Goal: Task Accomplishment & Management: Complete application form

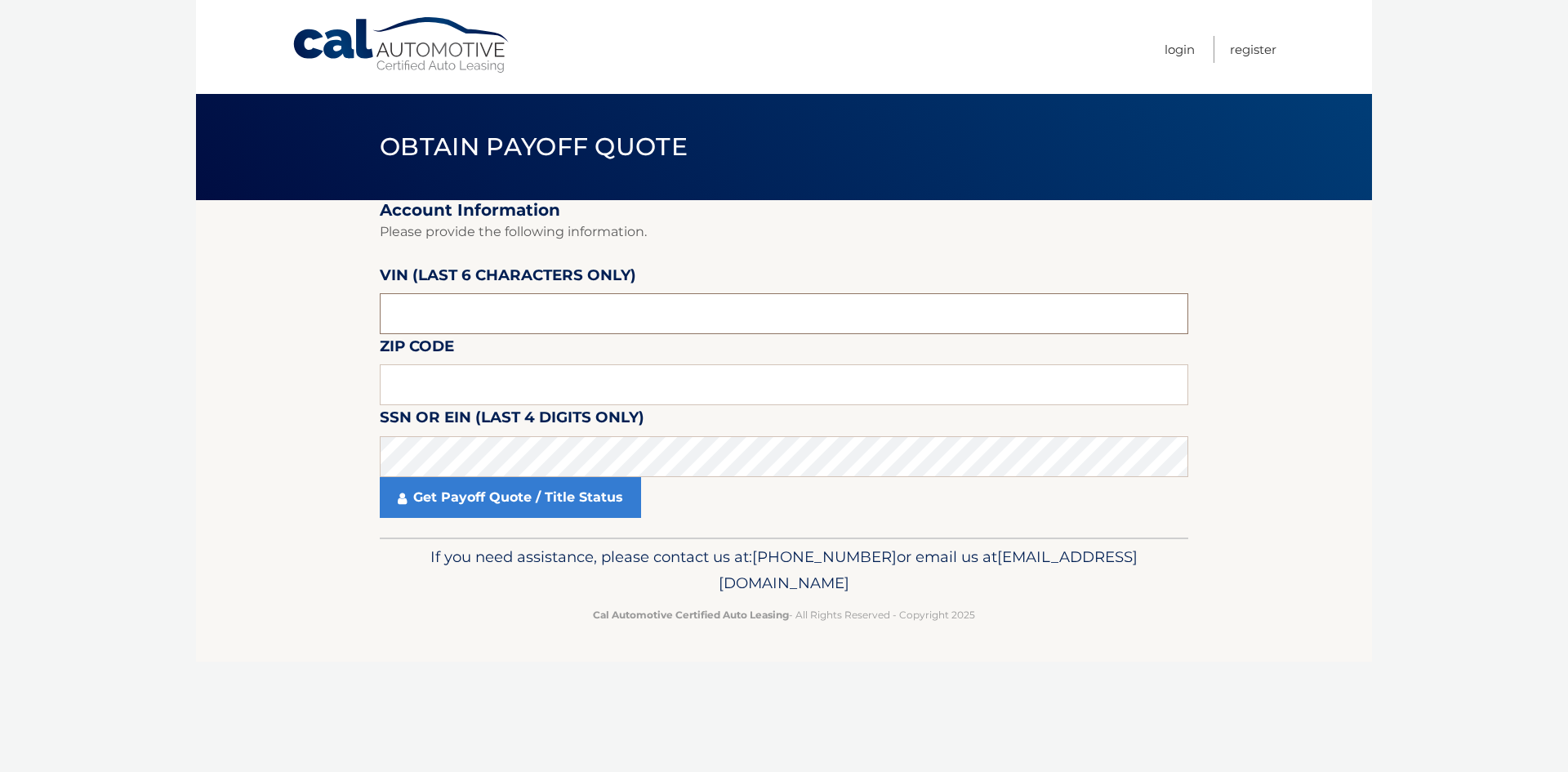
click at [450, 317] on input "text" at bounding box center [784, 314] width 808 height 41
drag, startPoint x: 451, startPoint y: 316, endPoint x: 365, endPoint y: 310, distance: 86.2
click at [365, 310] on section "Account Information Please provide the following information. VIN (last 6 chara…" at bounding box center [784, 368] width 1176 height 337
drag, startPoint x: 429, startPoint y: 381, endPoint x: 514, endPoint y: 301, distance: 116.7
click at [429, 381] on input "text" at bounding box center [784, 385] width 808 height 41
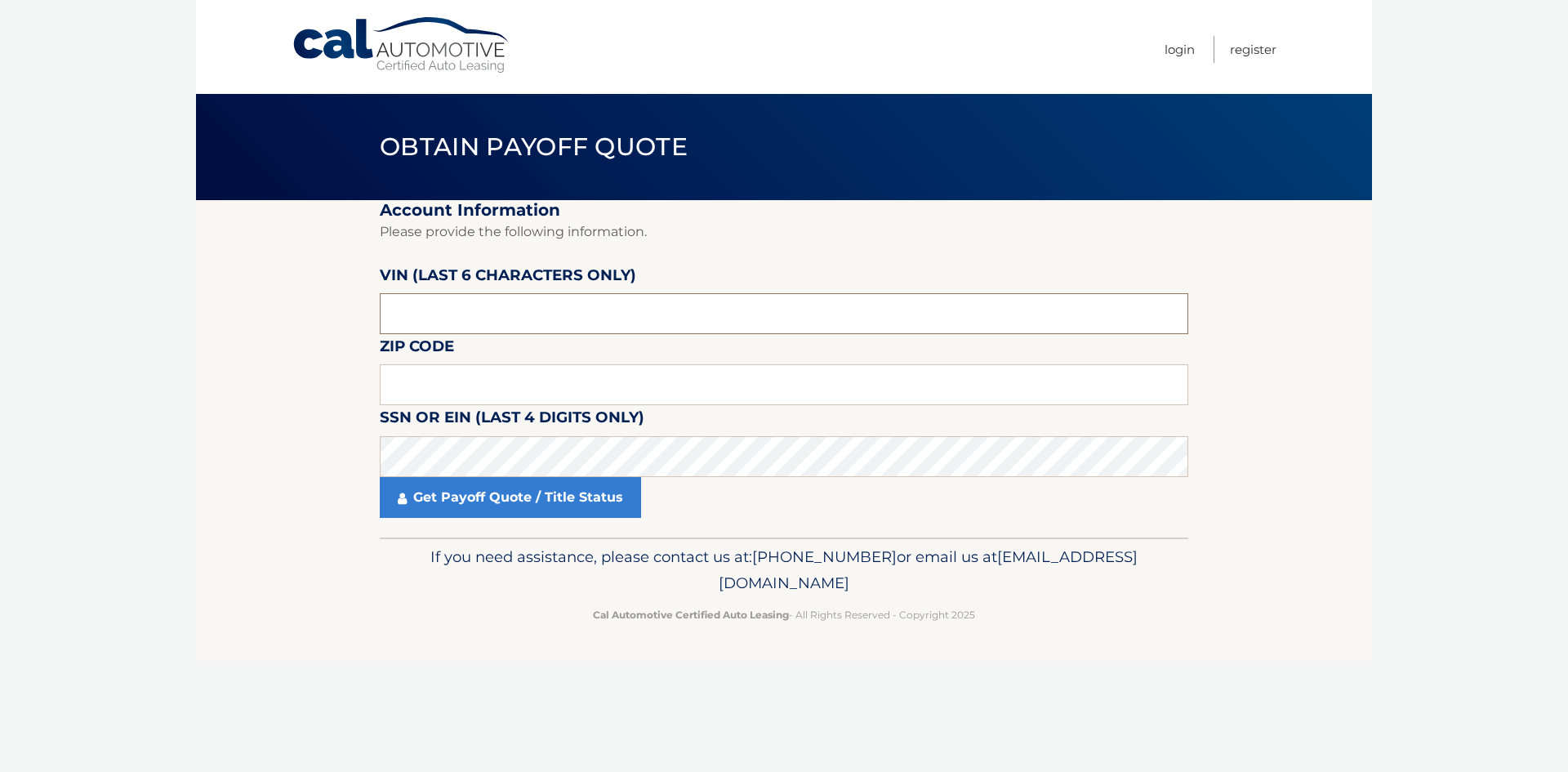
drag, startPoint x: 454, startPoint y: 311, endPoint x: 372, endPoint y: 306, distance: 82.2
click at [372, 306] on section "Account Information Please provide the following information. VIN (last 6 chara…" at bounding box center [784, 368] width 1176 height 337
paste input "561061"
type input "561061"
click at [491, 384] on input "text" at bounding box center [784, 385] width 808 height 41
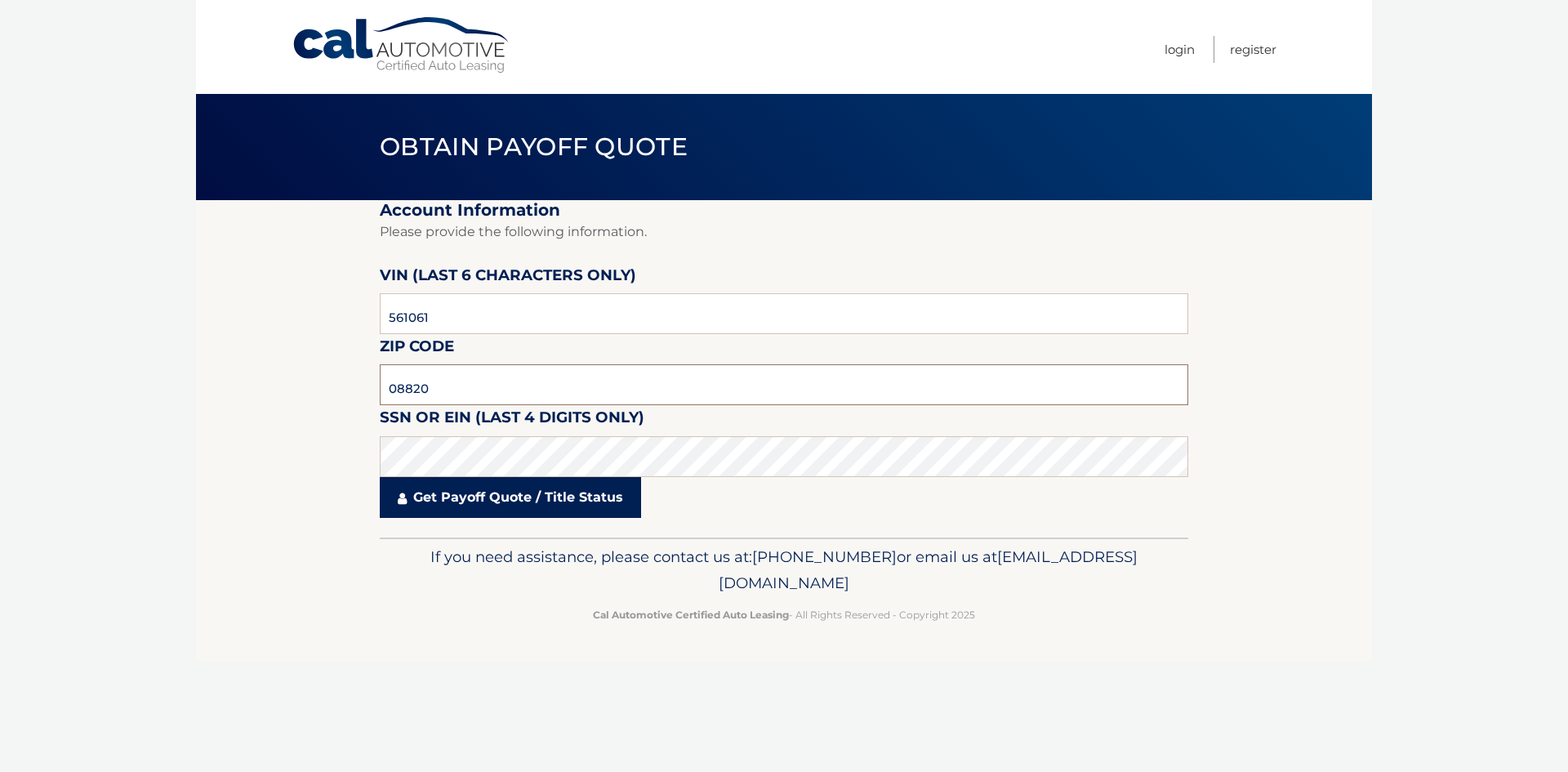
type input "08820"
click at [514, 505] on link "Get Payoff Quote / Title Status" at bounding box center [510, 497] width 261 height 41
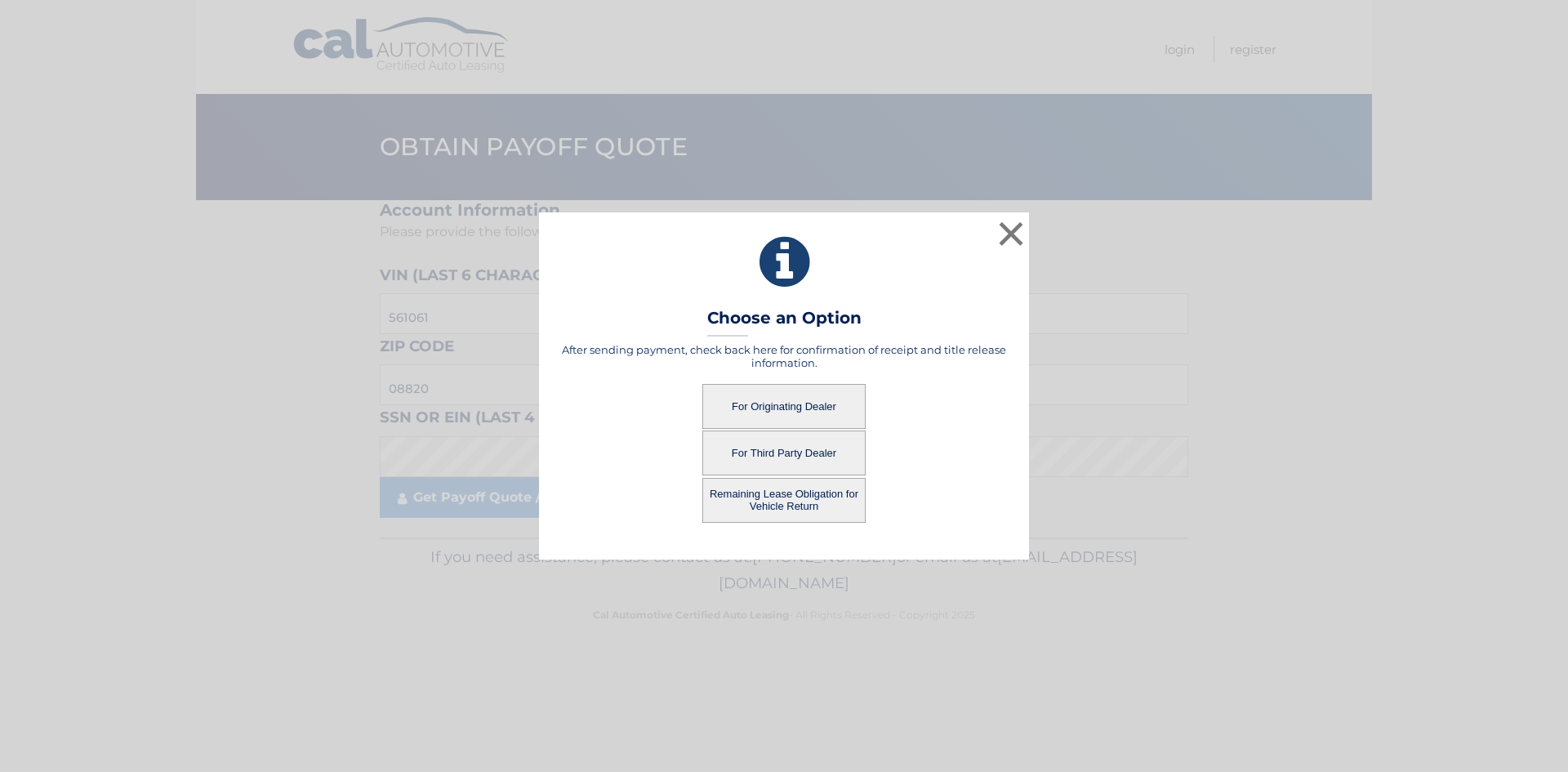
click at [781, 401] on button "For Originating Dealer" at bounding box center [784, 406] width 164 height 45
click at [796, 398] on button "For Originating Dealer" at bounding box center [784, 406] width 164 height 45
